Goal: Task Accomplishment & Management: Complete application form

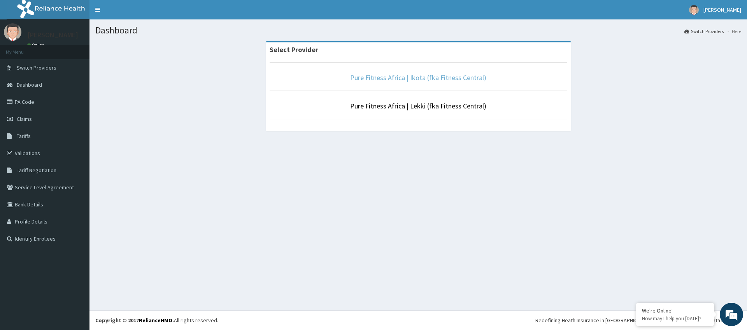
click at [373, 78] on link "Pure Fitness Africa | Ikota (fka Fitness Central)" at bounding box center [418, 77] width 136 height 9
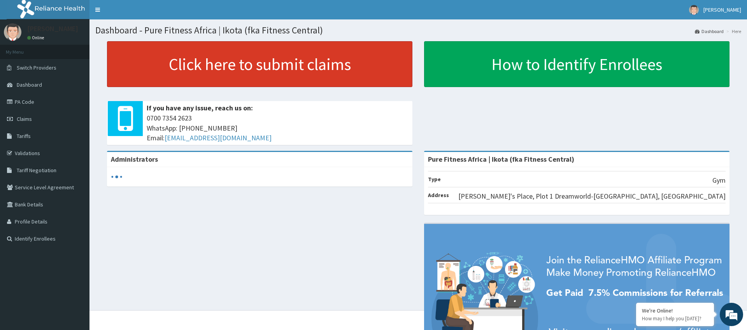
click at [251, 68] on link "Click here to submit claims" at bounding box center [259, 64] width 305 height 46
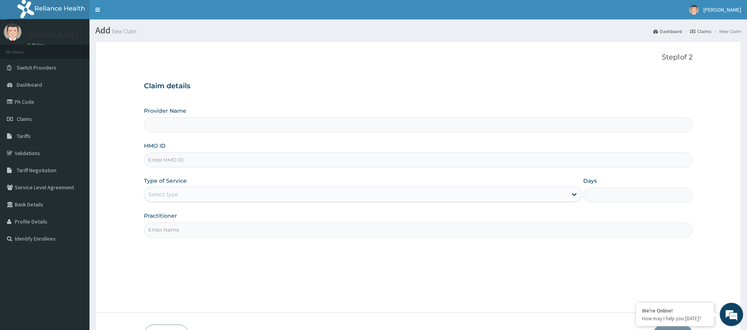
click at [157, 160] on input "HMO ID" at bounding box center [418, 159] width 548 height 15
type input "Pure Fitness Africa | Ikota (fka Fitness Central)"
type input "1"
click at [175, 160] on input "ABP/10133/A" at bounding box center [418, 159] width 548 height 15
click at [173, 161] on input "ABP/100051/A" at bounding box center [418, 159] width 548 height 15
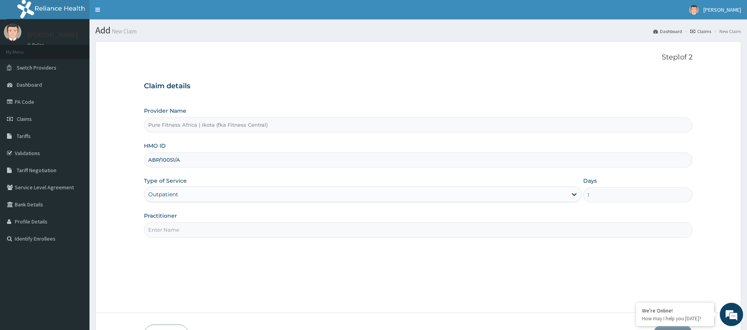
type input "ABP/10051/A"
click at [163, 233] on input "Practitioner" at bounding box center [418, 229] width 548 height 15
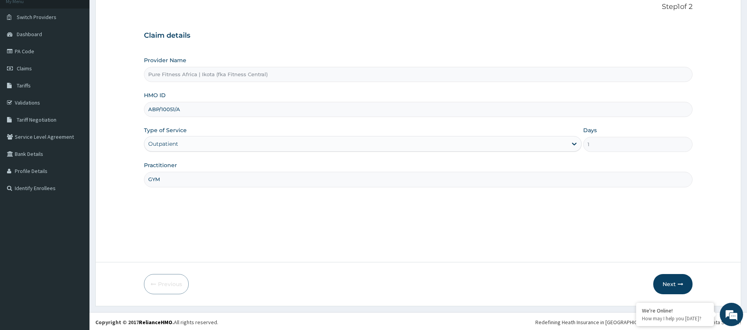
scroll to position [52, 0]
type input "GYM"
click at [666, 289] on button "Next" at bounding box center [672, 282] width 39 height 20
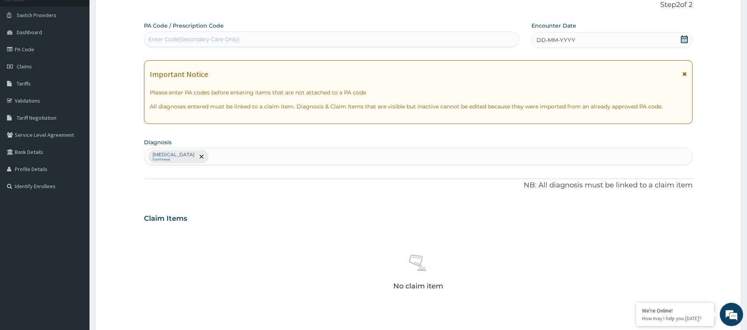
click at [157, 40] on div "Enter Code(Secondary Care Only)" at bounding box center [193, 39] width 91 height 8
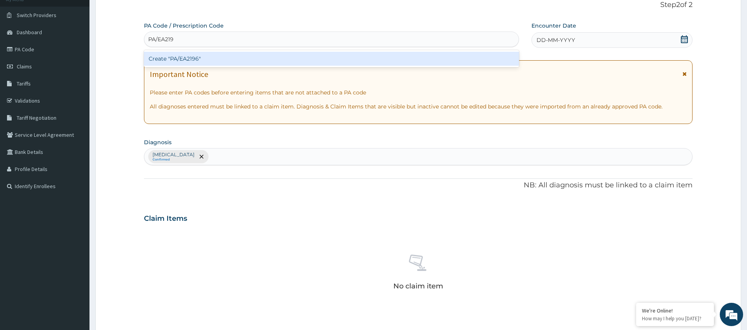
type input "PA/EA2196"
click at [229, 61] on div "Create "PA/EA2196"" at bounding box center [331, 59] width 375 height 14
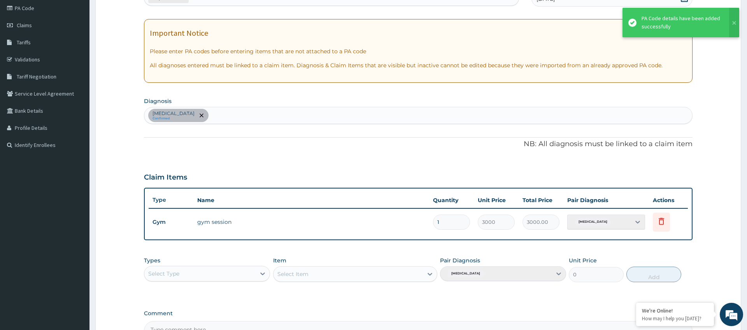
scroll to position [186, 0]
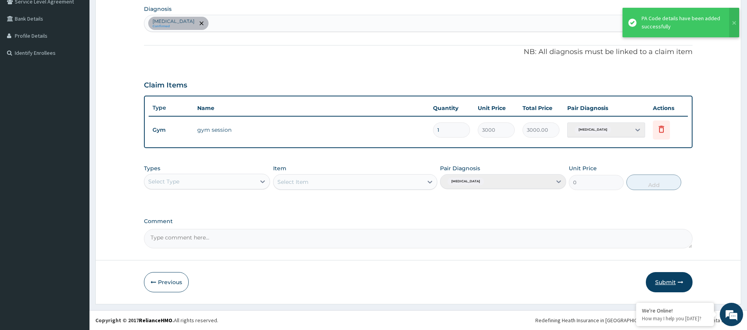
click at [671, 278] on button "Submit" at bounding box center [668, 282] width 47 height 20
